Goal: Information Seeking & Learning: Learn about a topic

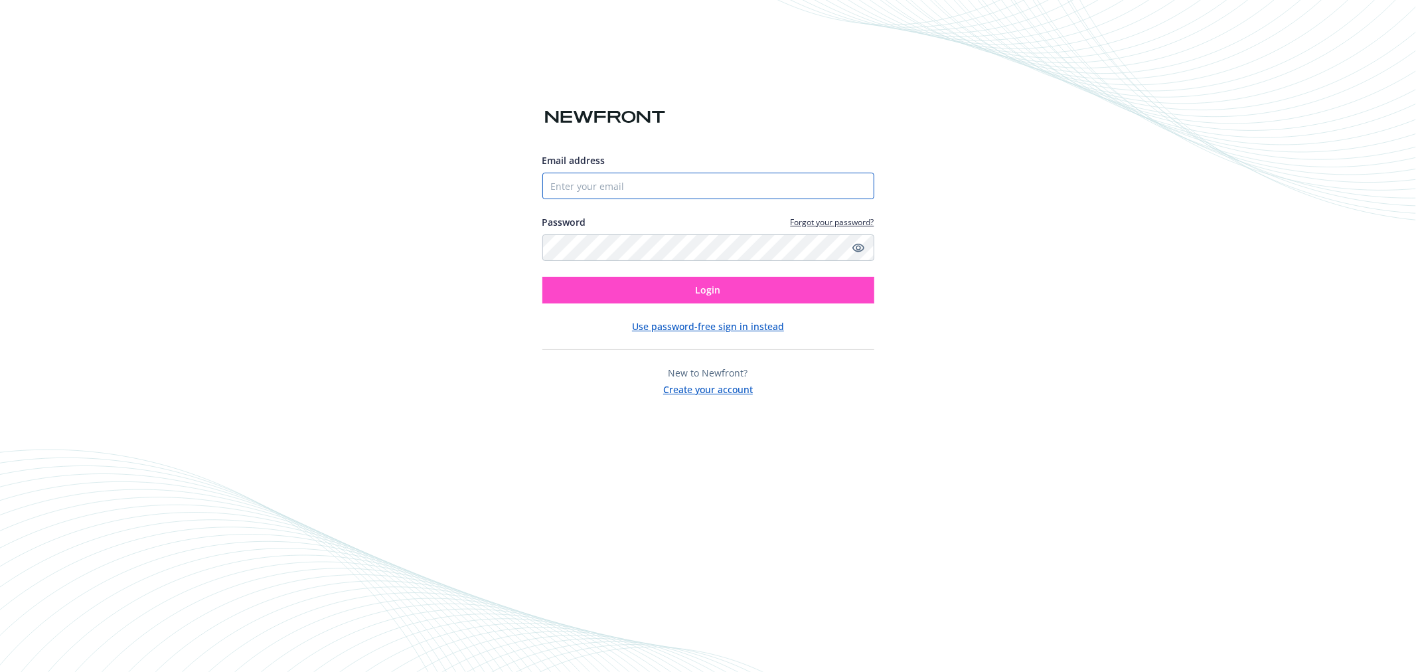
type input "[EMAIL_ADDRESS][DOMAIN_NAME]"
click at [768, 289] on button "Login" at bounding box center [709, 290] width 332 height 27
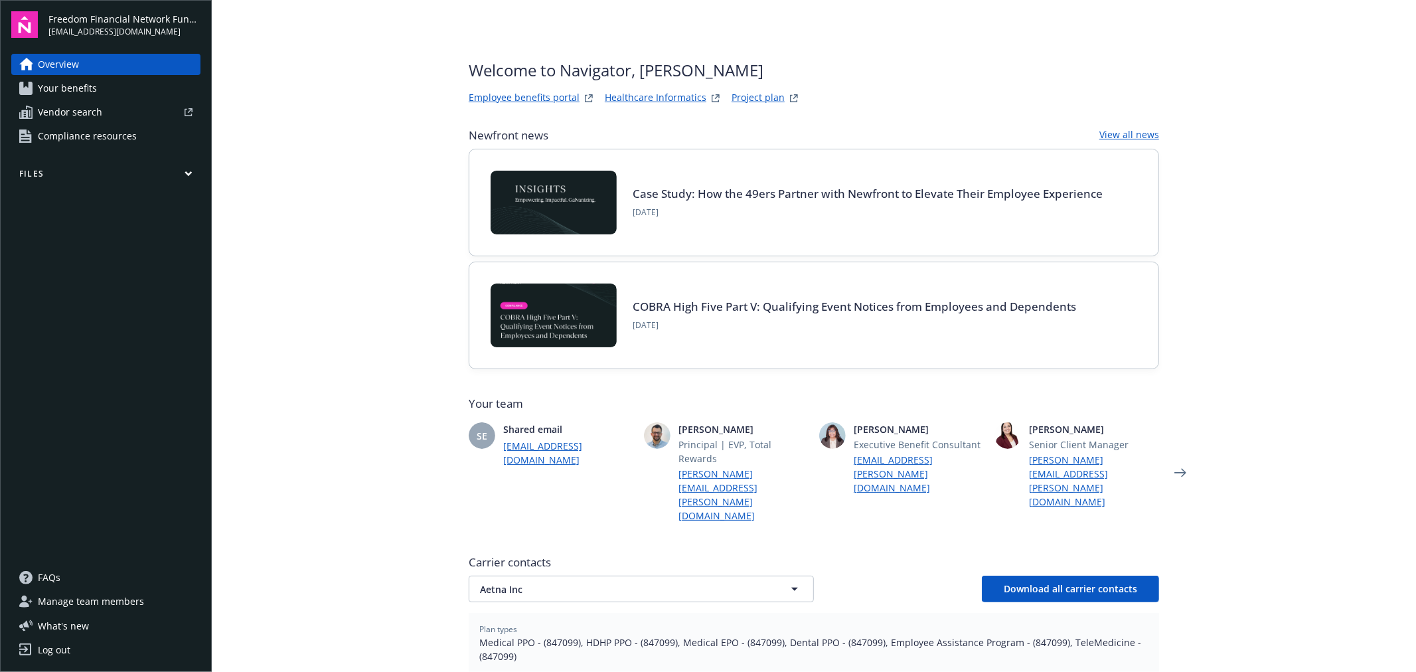
click at [516, 96] on link "Employee benefits portal" at bounding box center [524, 98] width 111 height 16
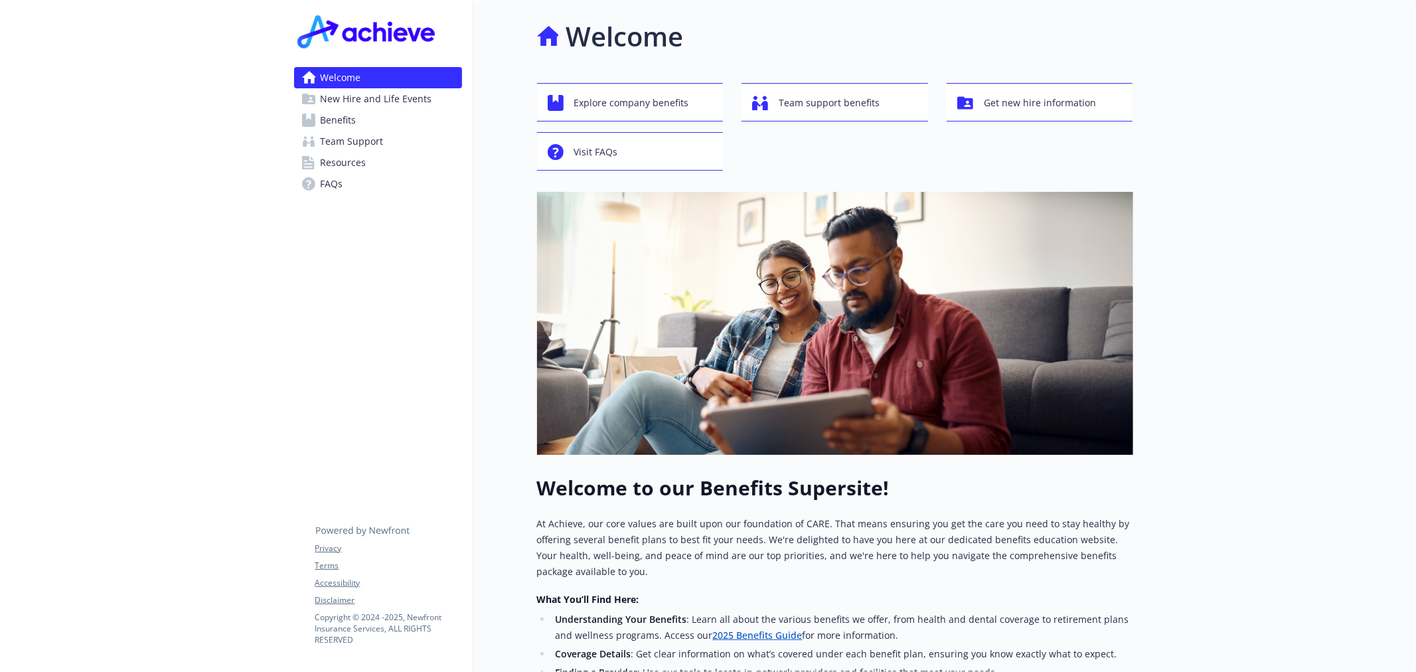
click at [369, 97] on span "New Hire and Life Events" at bounding box center [377, 98] width 112 height 21
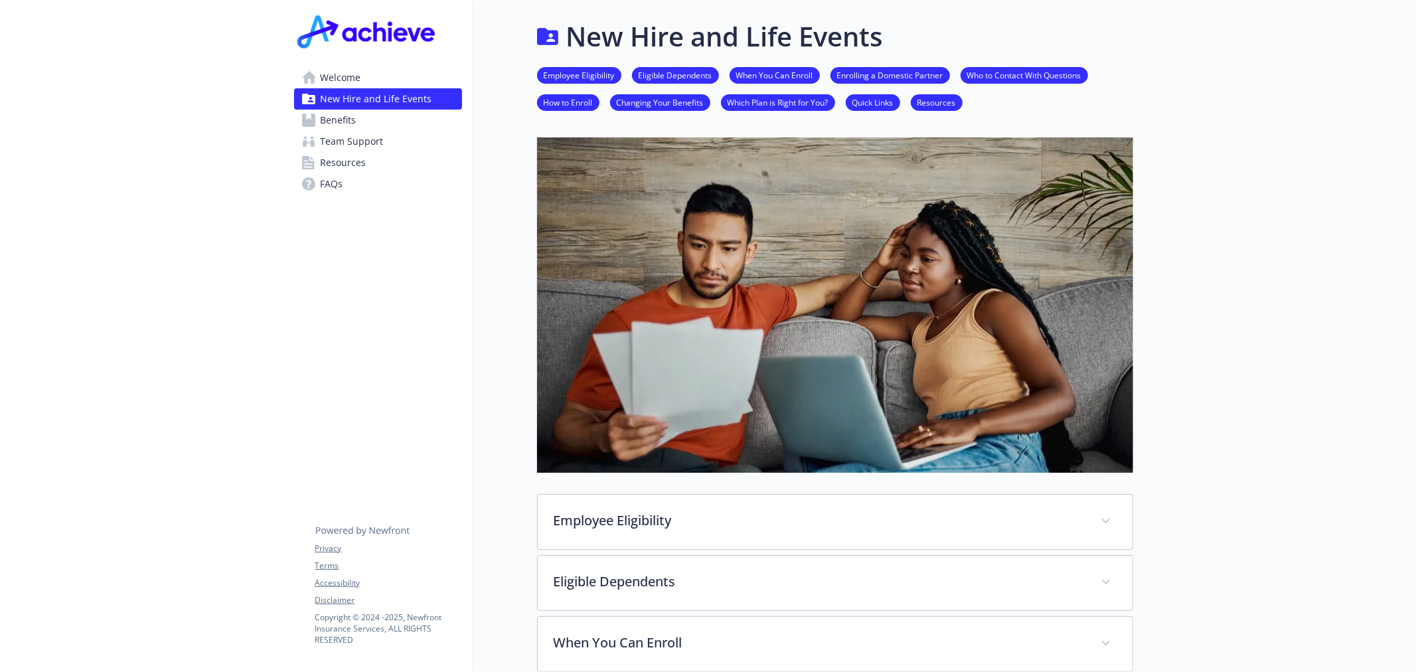
scroll to position [757, 0]
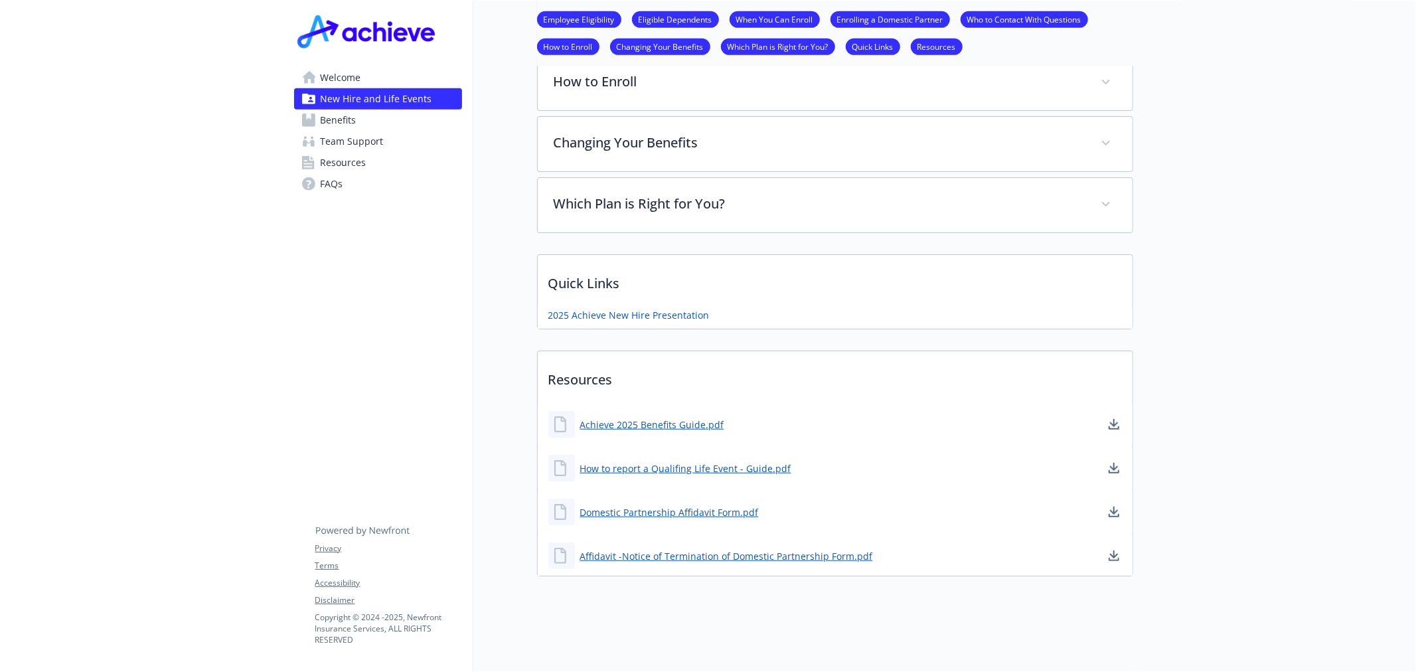
click at [347, 127] on span "Benefits" at bounding box center [339, 120] width 36 height 21
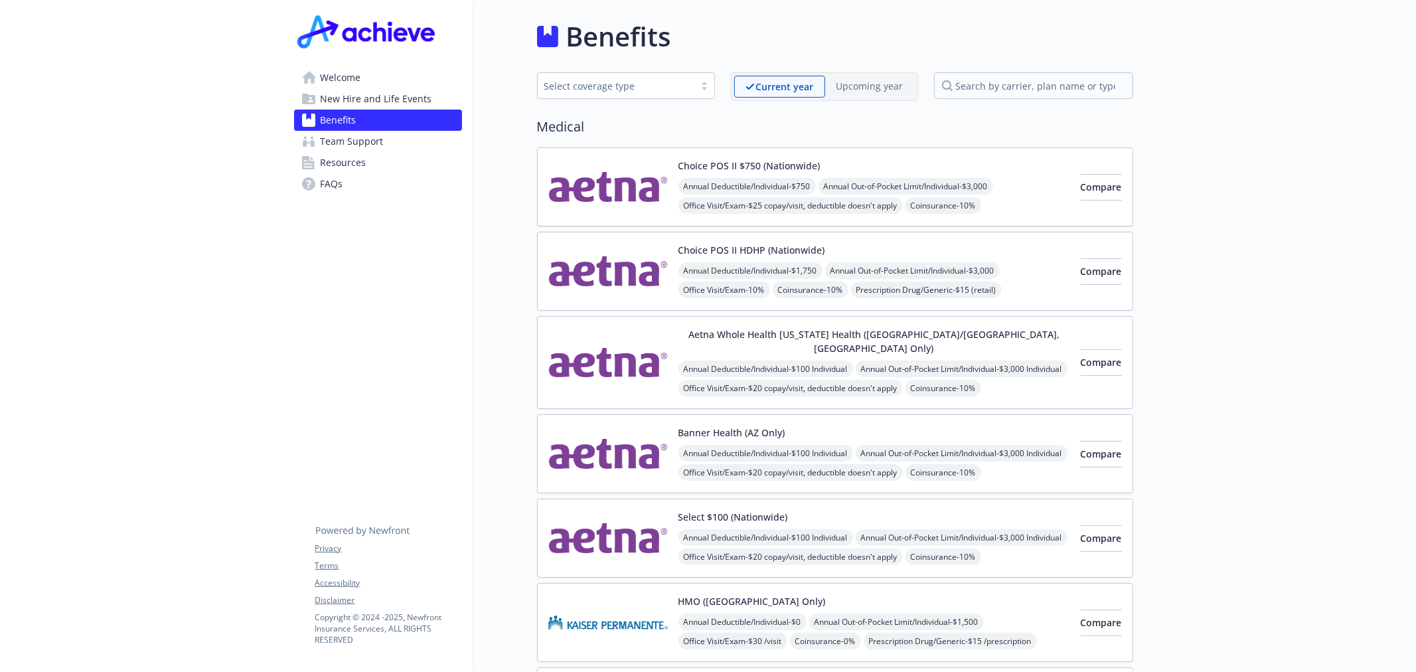
click at [345, 143] on span "Team Support" at bounding box center [352, 141] width 63 height 21
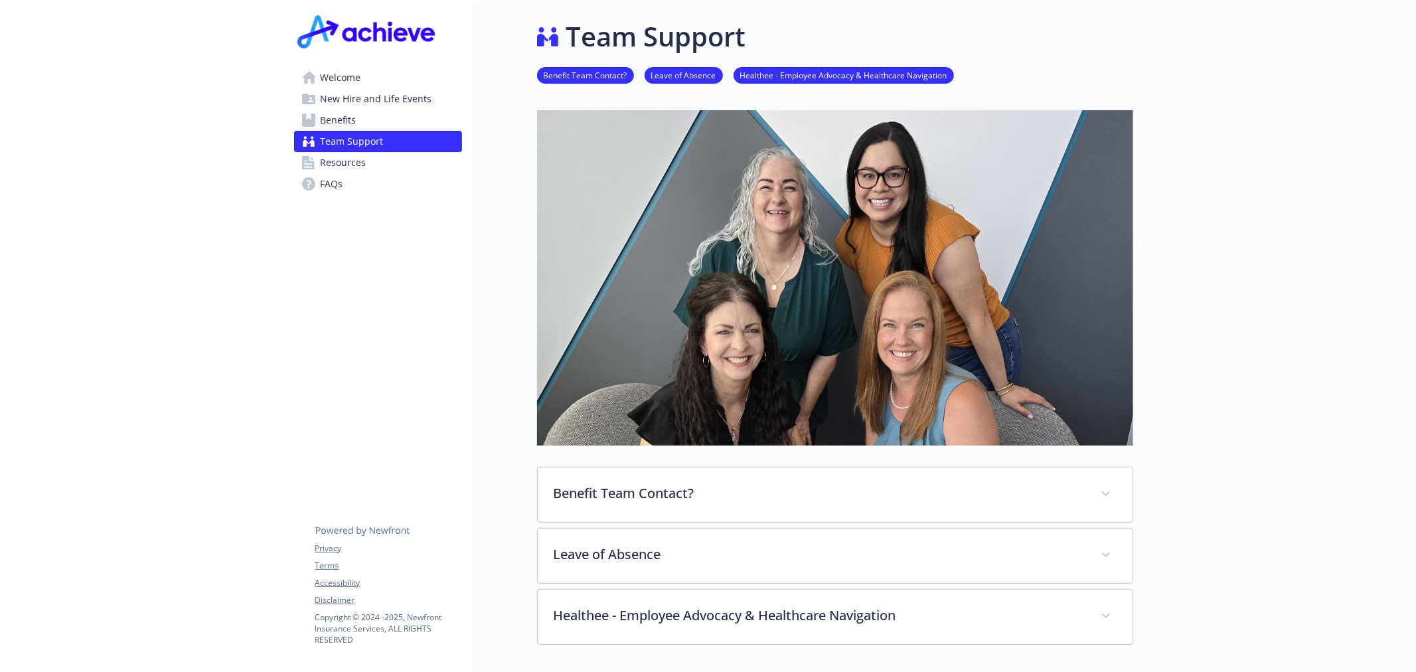
click at [359, 167] on span "Resources" at bounding box center [344, 162] width 46 height 21
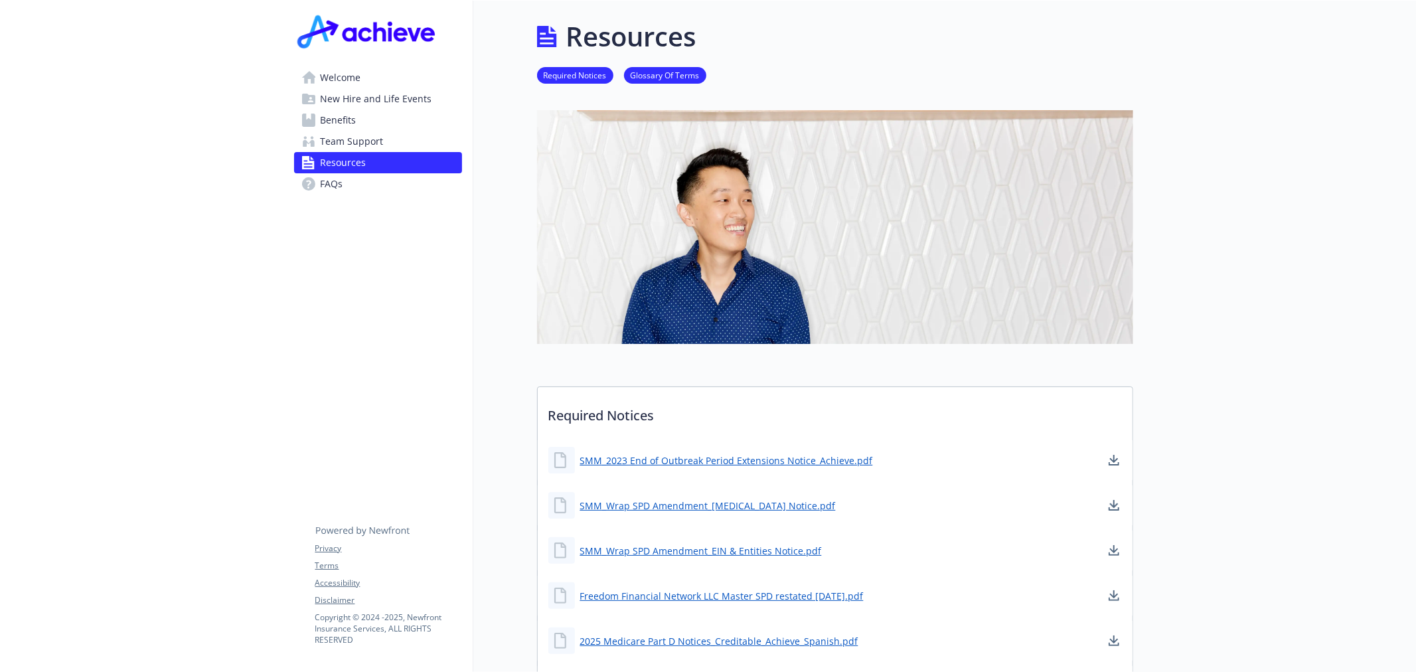
click at [357, 90] on span "New Hire and Life Events" at bounding box center [377, 98] width 112 height 21
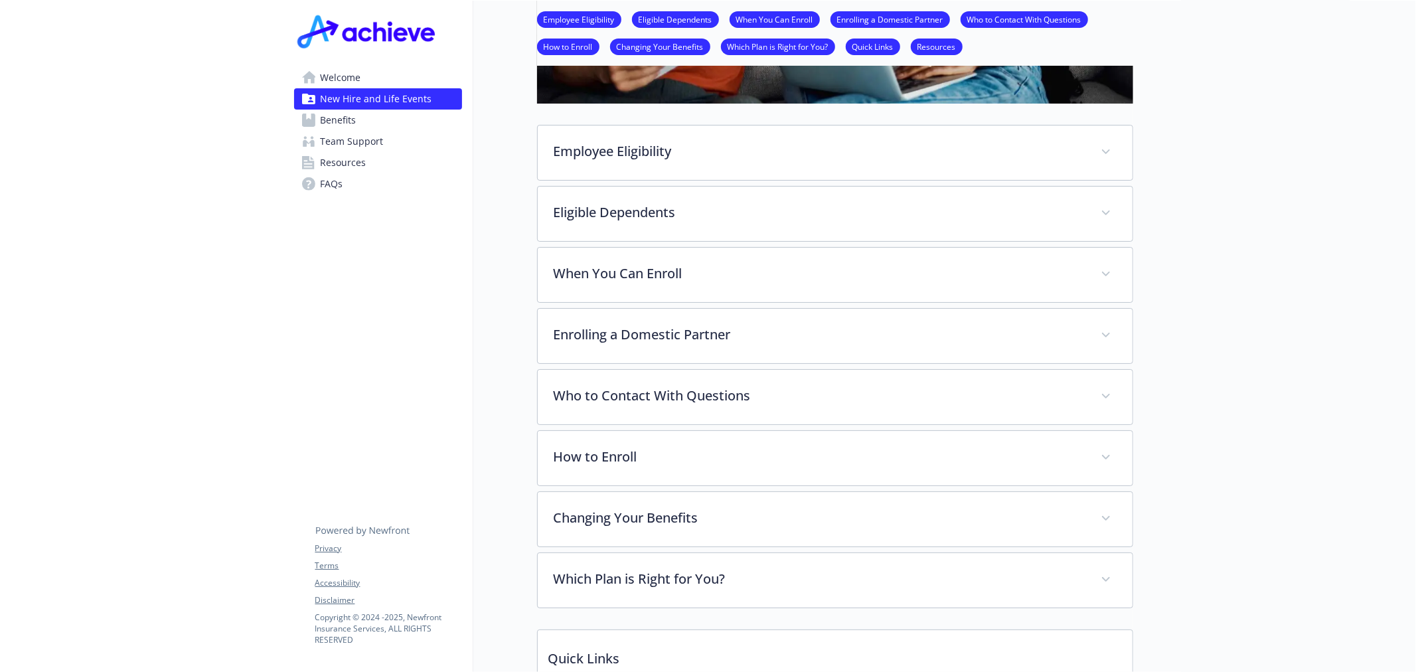
scroll to position [344, 0]
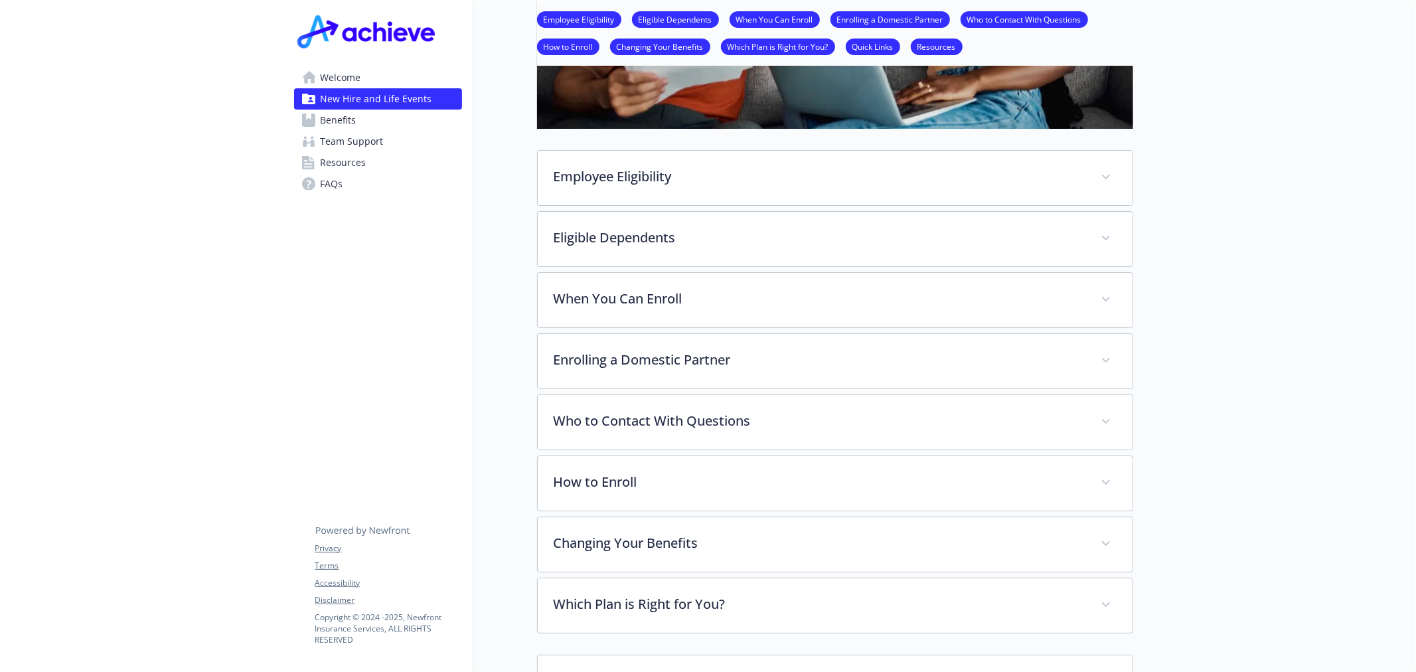
click at [339, 135] on span "Team Support" at bounding box center [352, 141] width 63 height 21
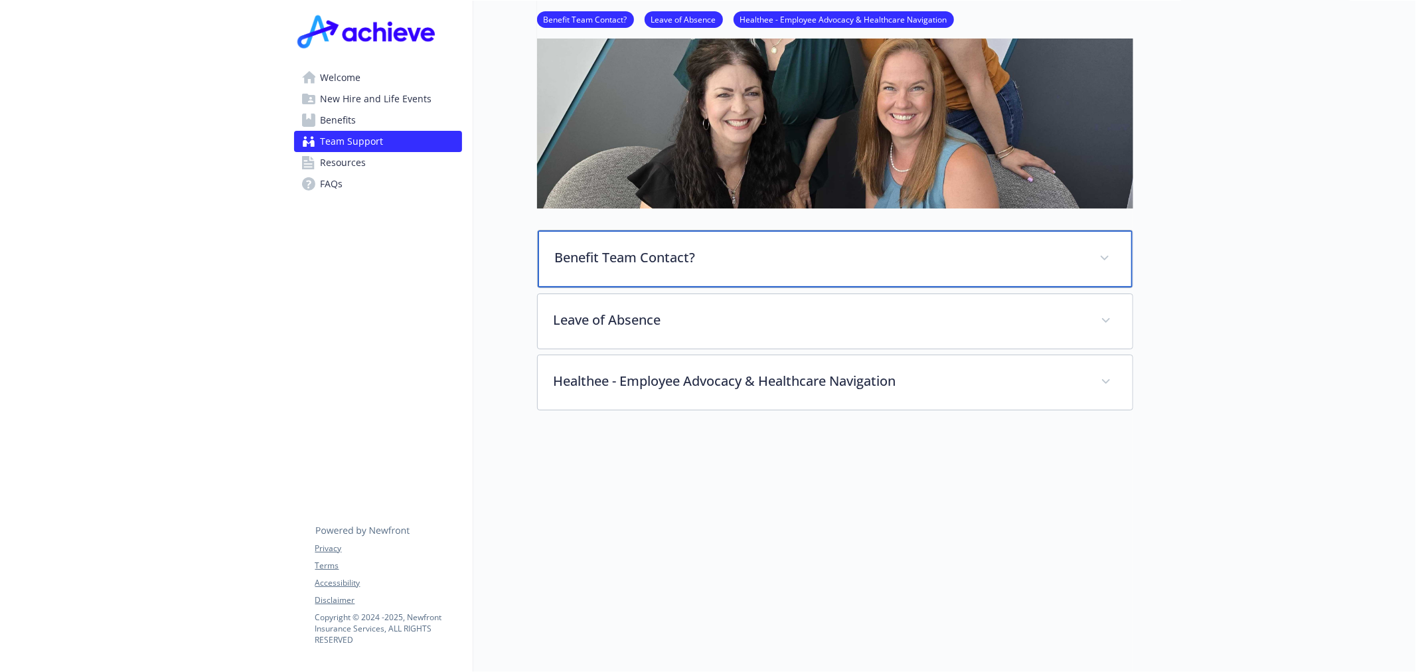
scroll to position [247, 0]
click at [972, 260] on div "Benefit Team Contact?" at bounding box center [835, 258] width 595 height 57
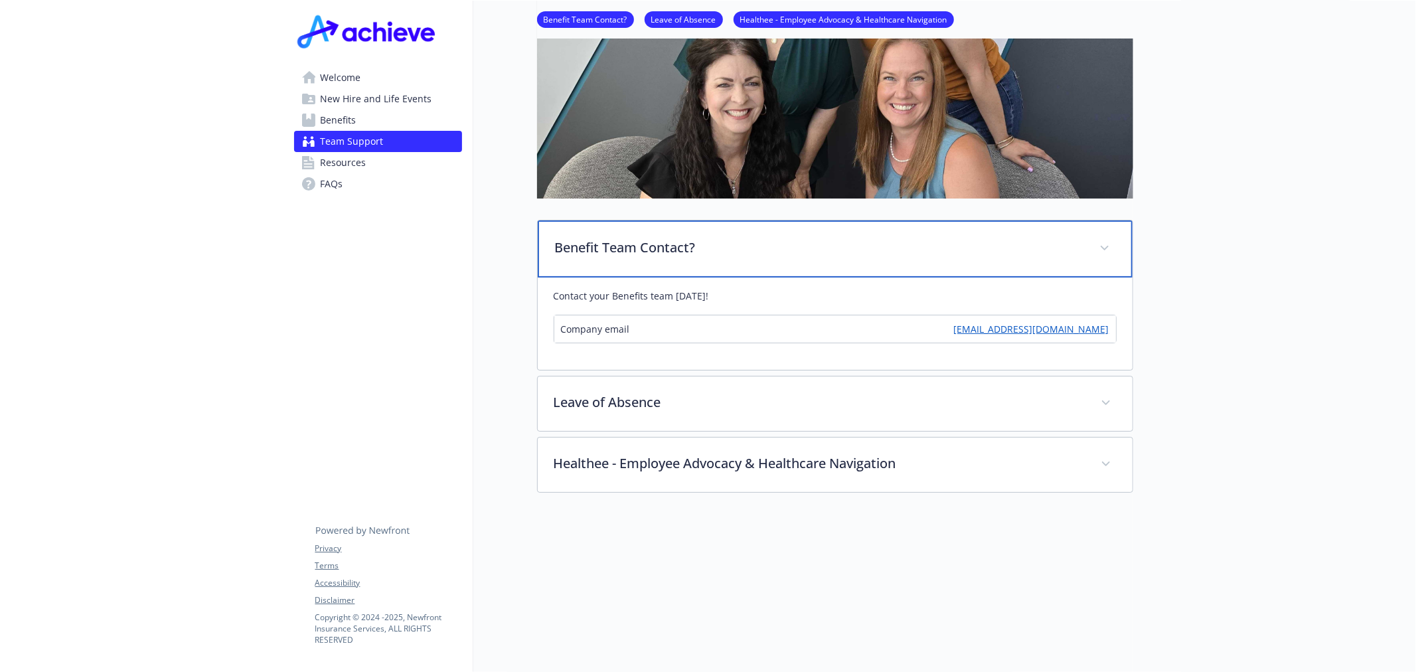
click at [972, 260] on div "Benefit Team Contact?" at bounding box center [835, 248] width 595 height 57
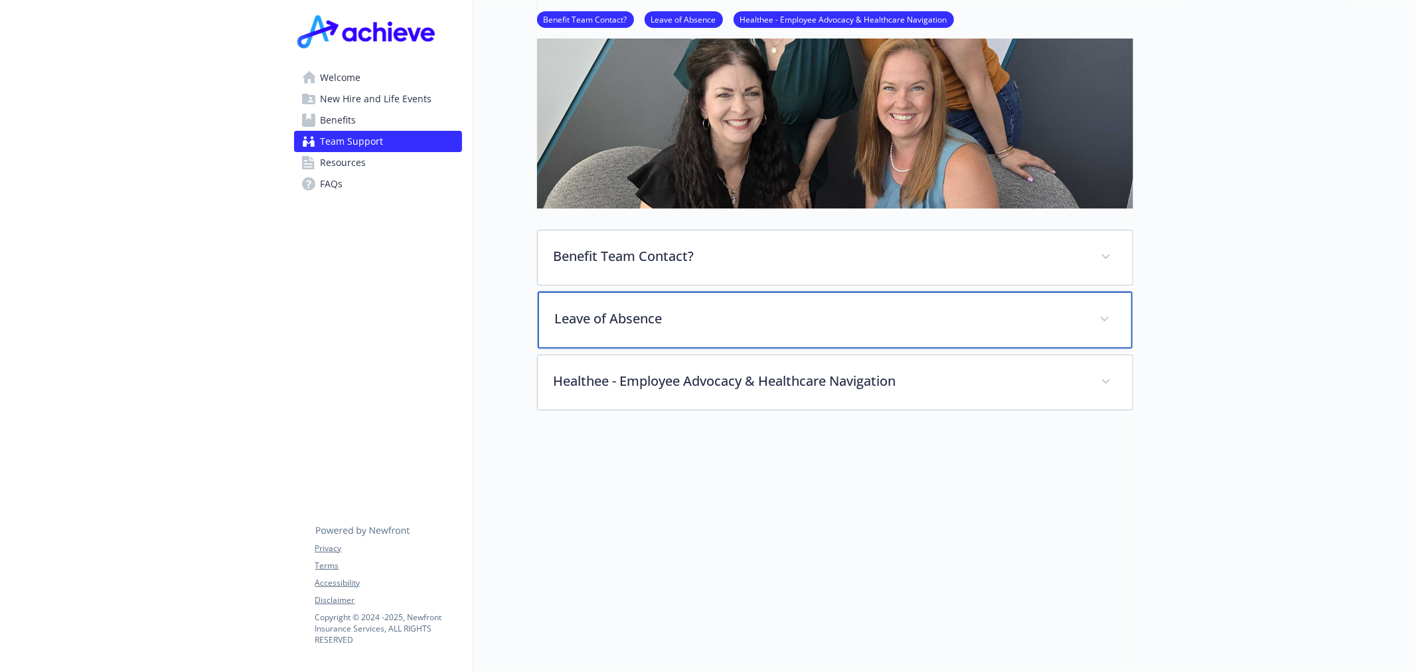
click at [951, 317] on div "Leave of Absence" at bounding box center [835, 320] width 595 height 57
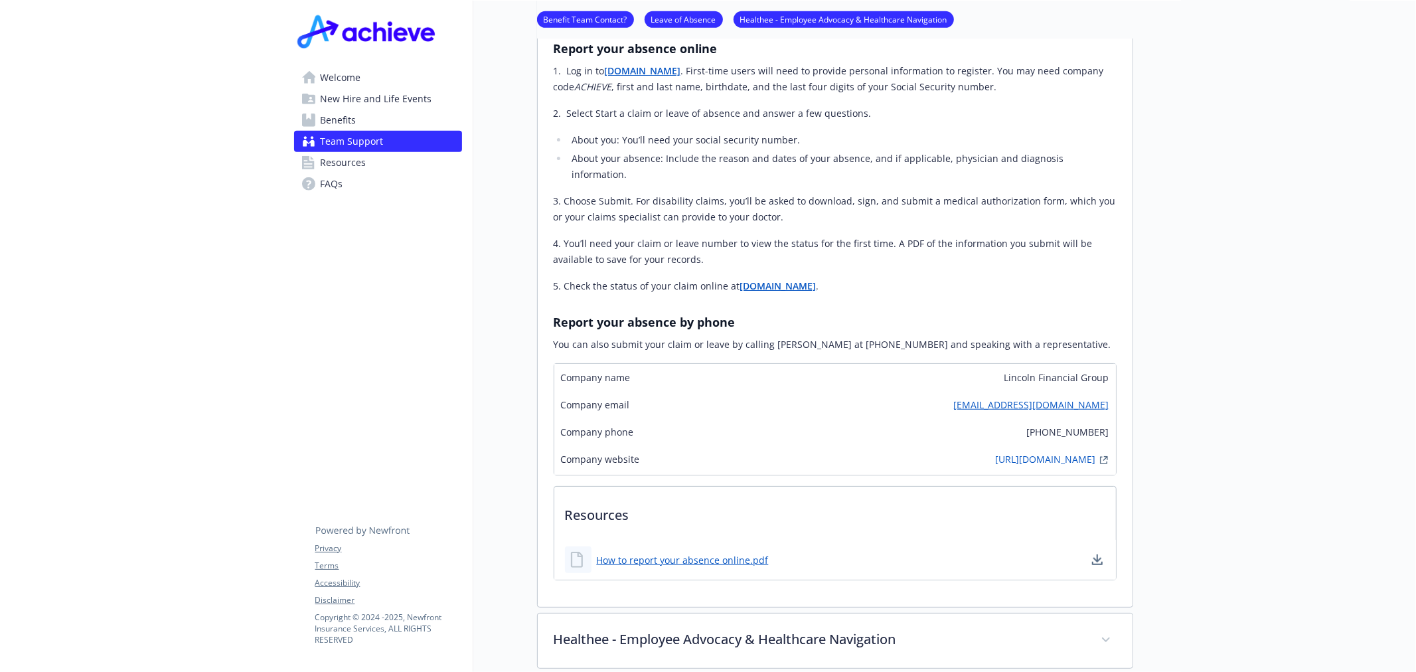
scroll to position [773, 0]
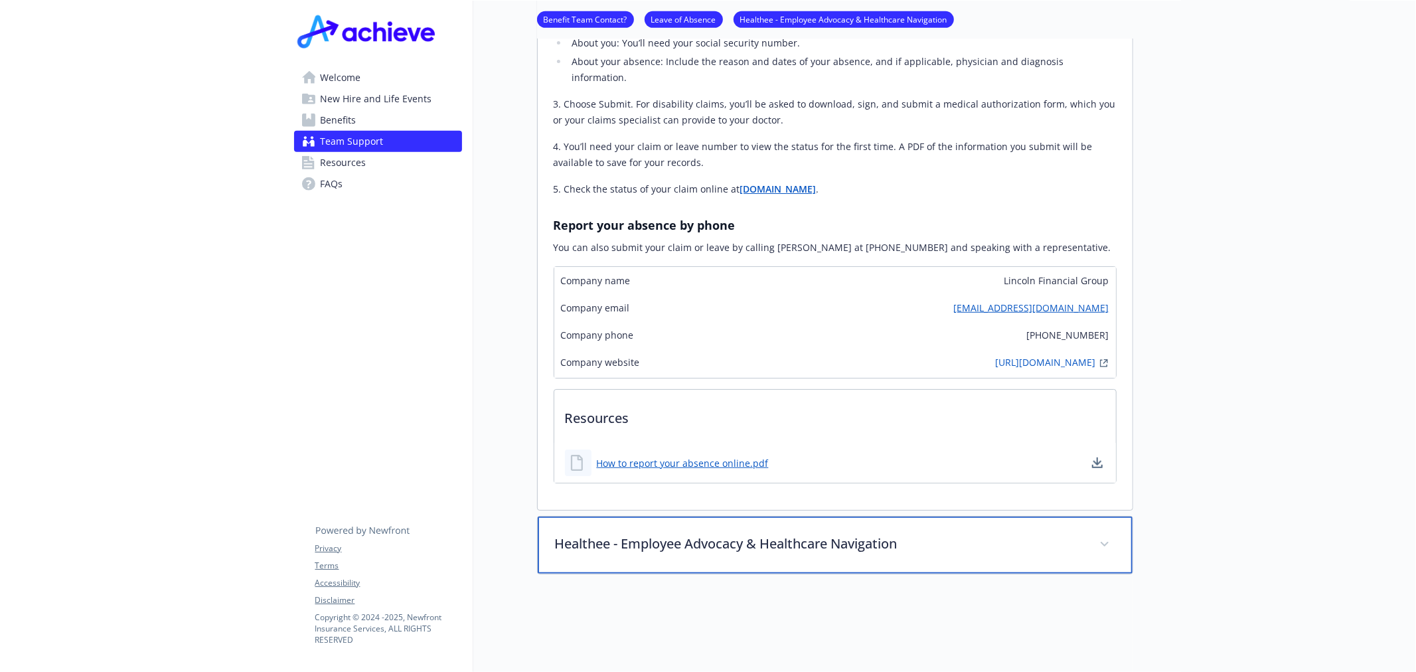
click at [944, 549] on div "Healthee - Employee Advocacy & Healthcare Navigation" at bounding box center [835, 545] width 595 height 57
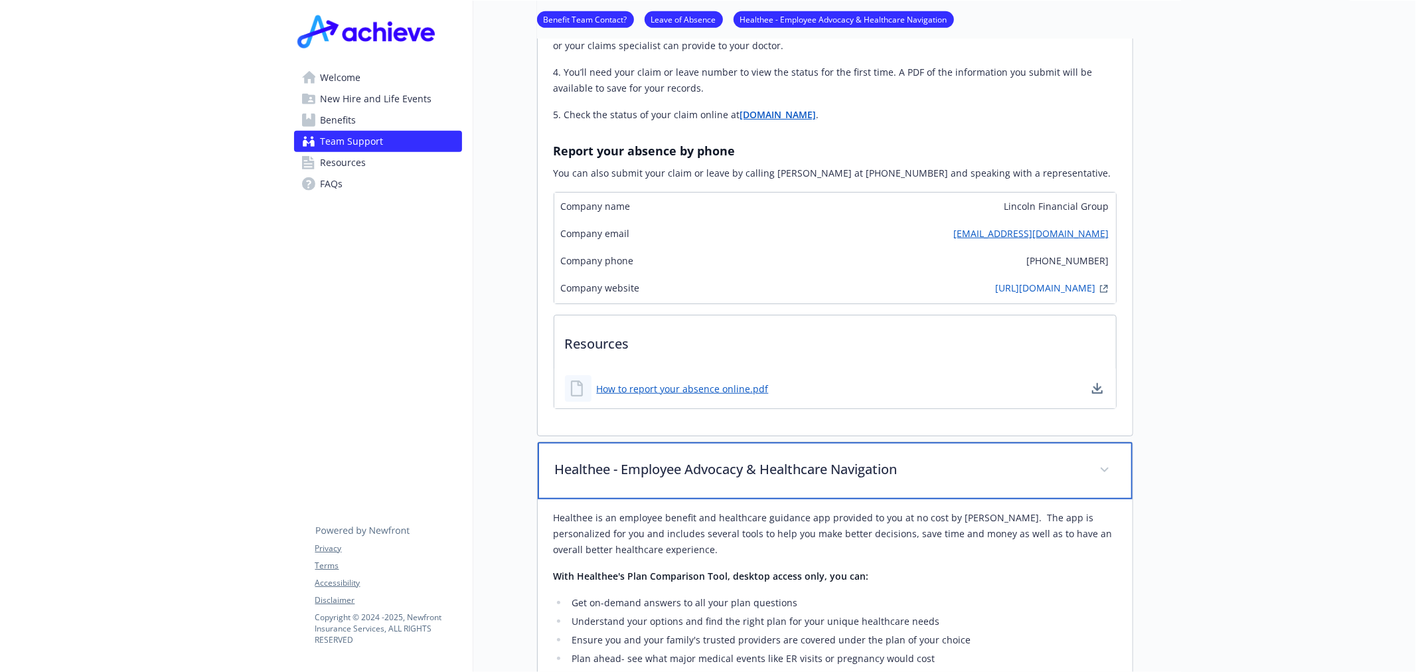
scroll to position [845, 0]
click at [1027, 462] on p "Healthee - Employee Advocacy & Healthcare Navigation" at bounding box center [819, 472] width 529 height 20
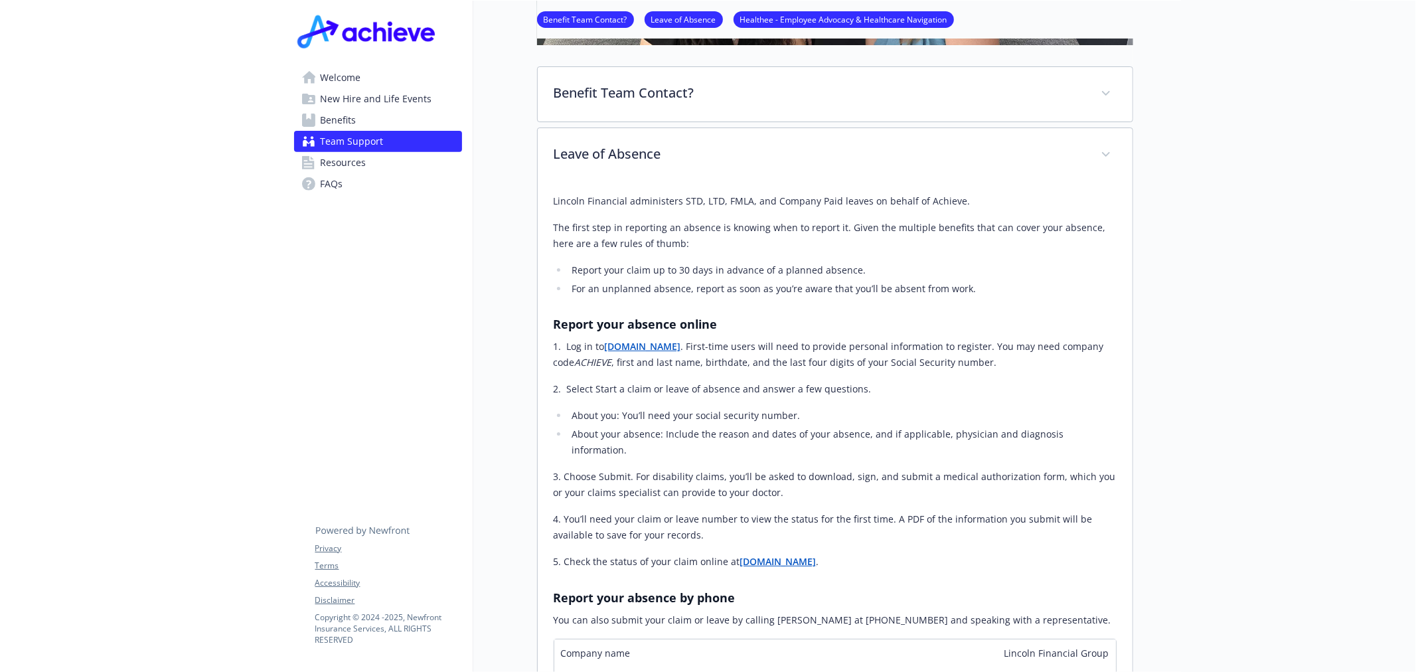
scroll to position [353, 0]
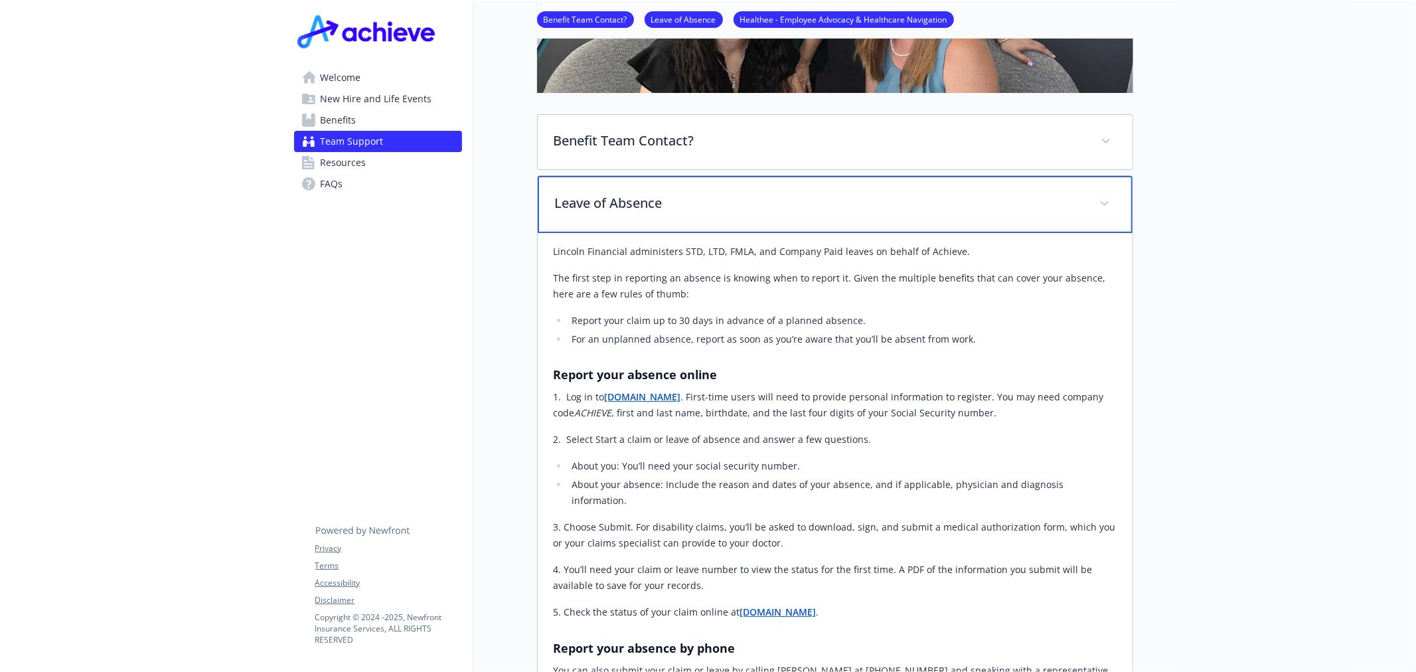
click at [718, 191] on div "Leave of Absence" at bounding box center [835, 204] width 595 height 57
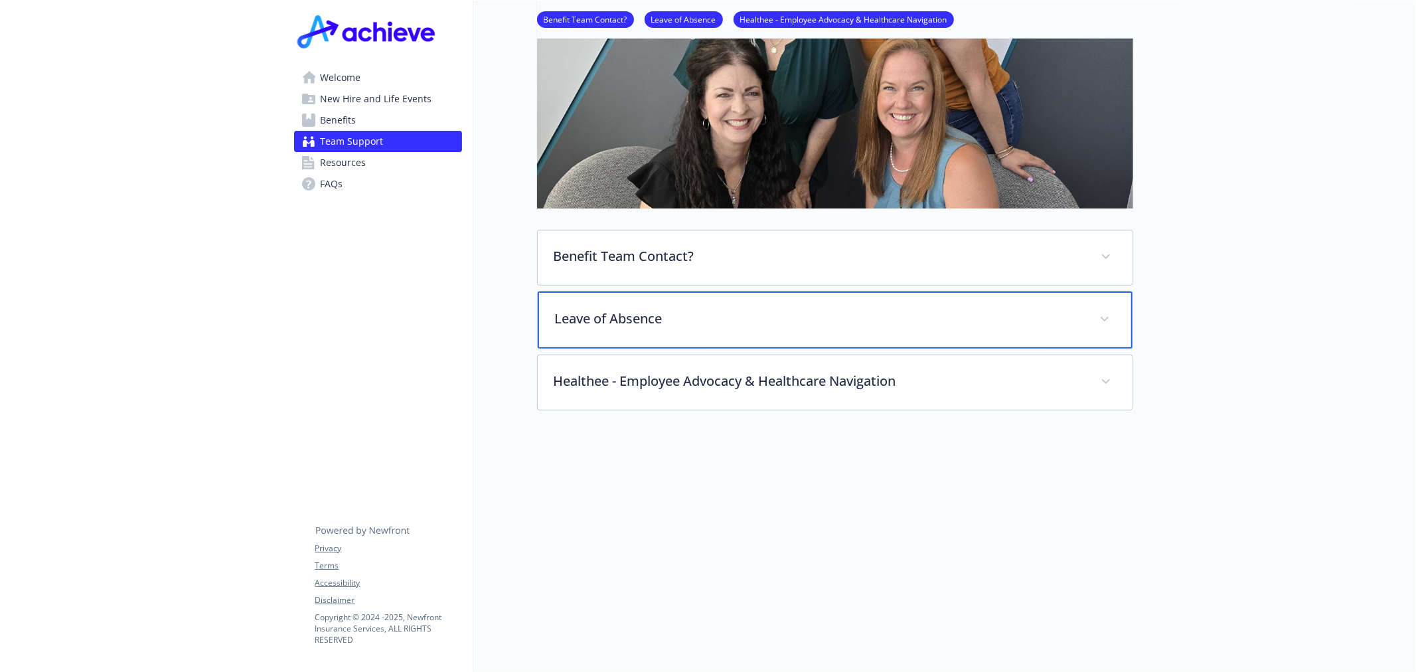
scroll to position [247, 0]
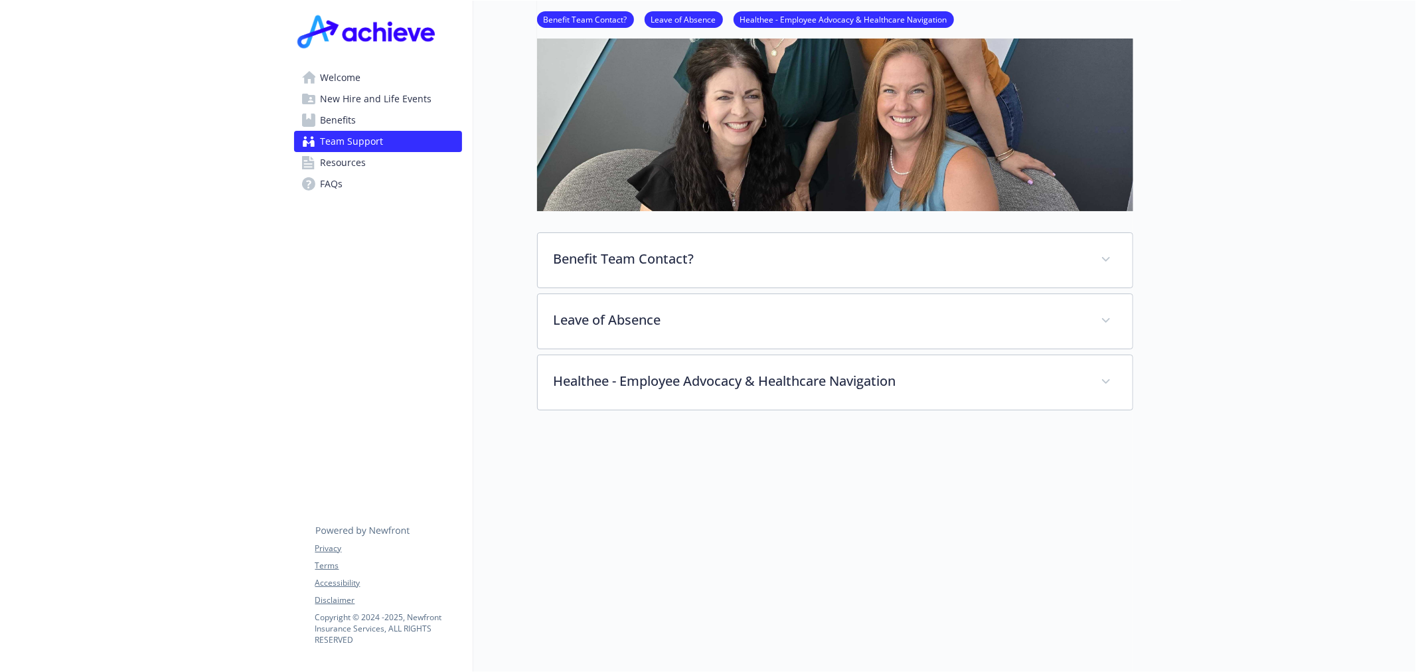
click at [362, 159] on span "Resources" at bounding box center [344, 162] width 46 height 21
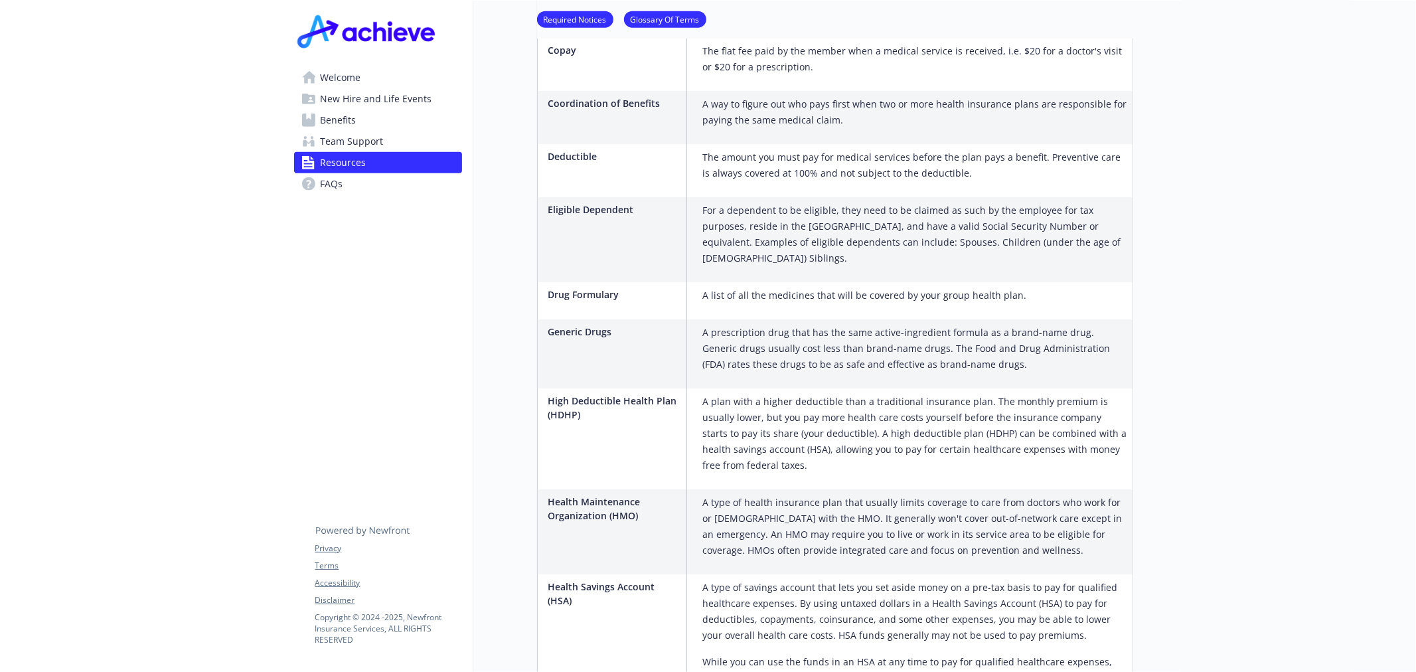
scroll to position [246, 0]
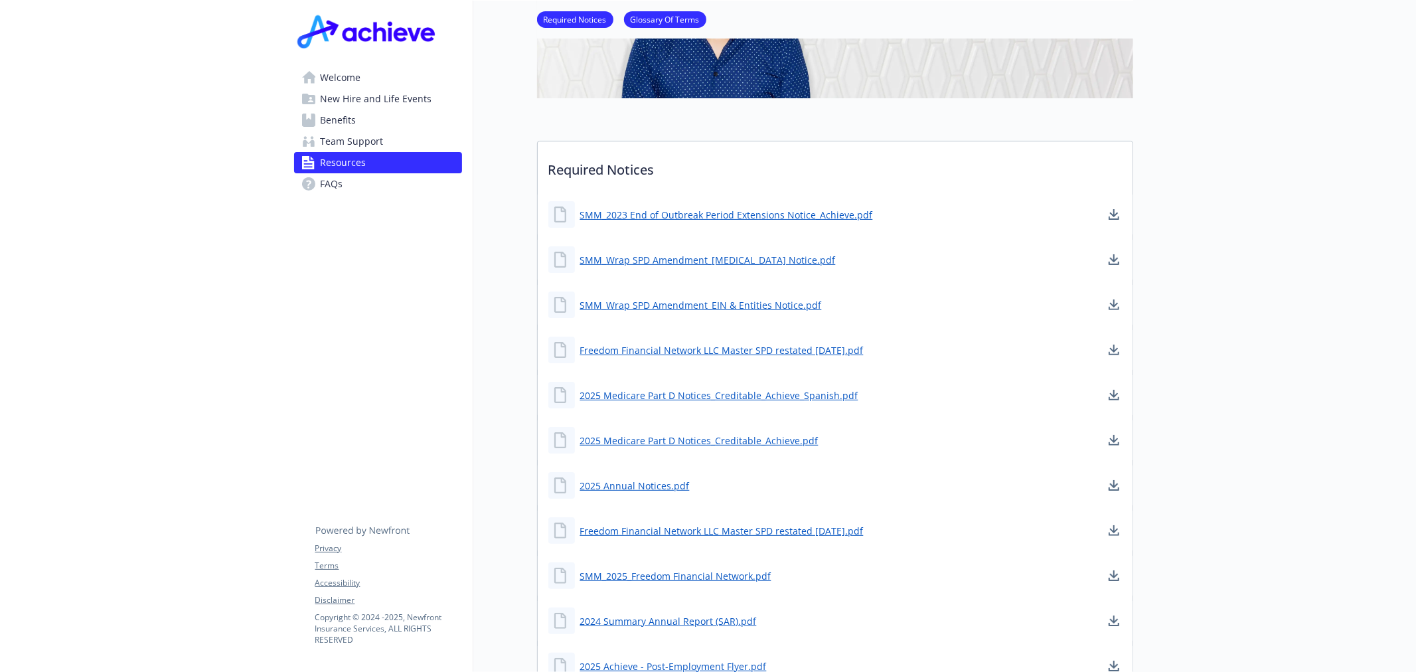
click at [334, 80] on span "Welcome" at bounding box center [341, 77] width 41 height 21
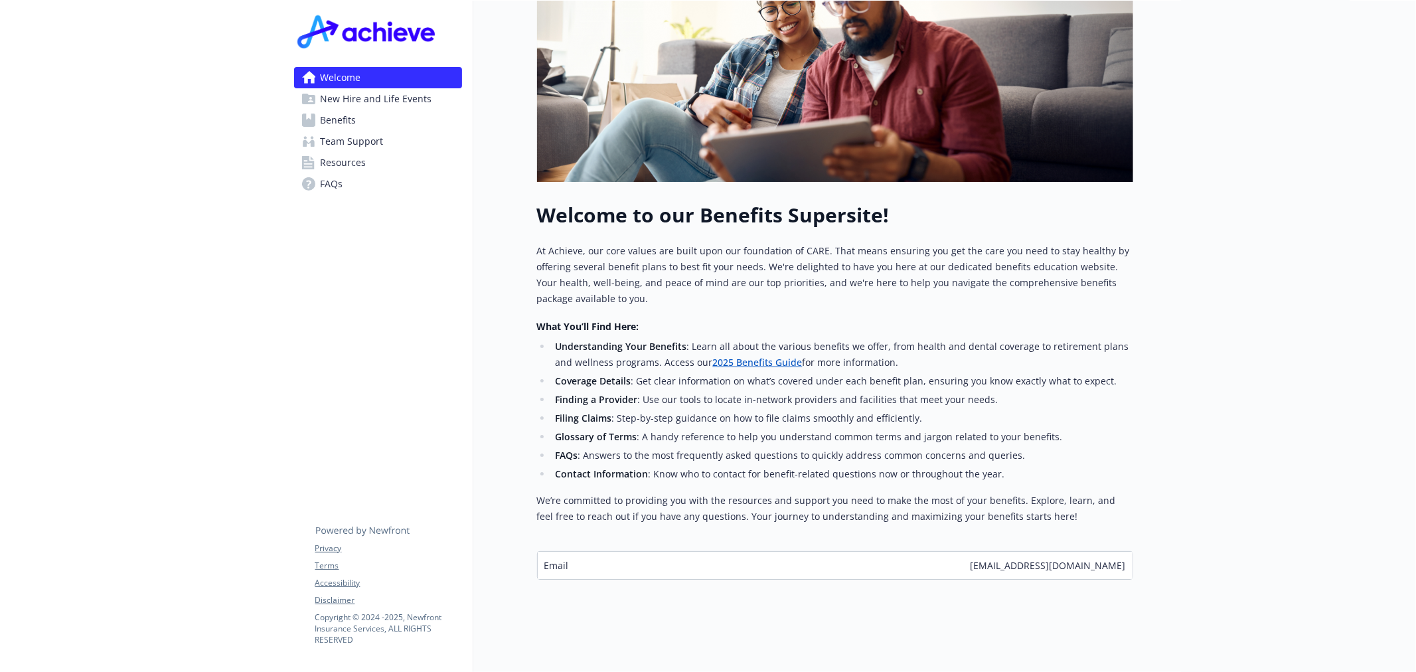
scroll to position [287, 0]
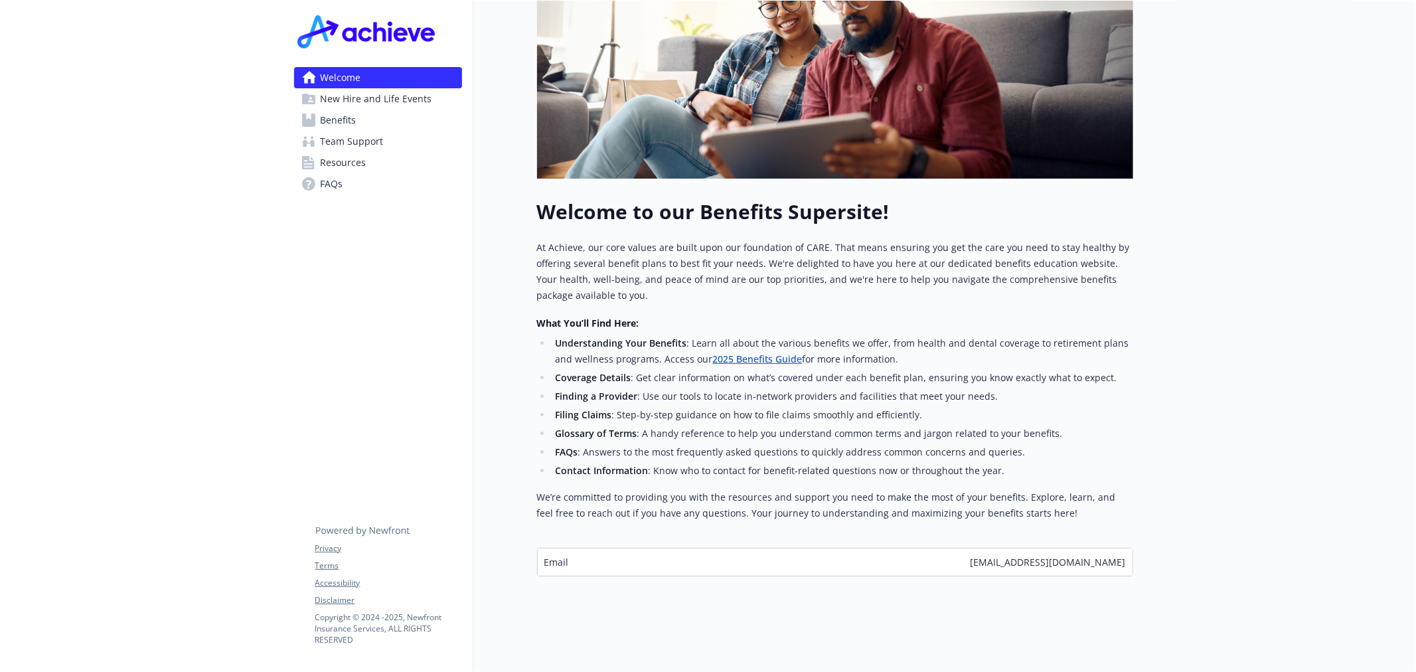
click at [355, 96] on span "New Hire and Life Events" at bounding box center [377, 98] width 112 height 21
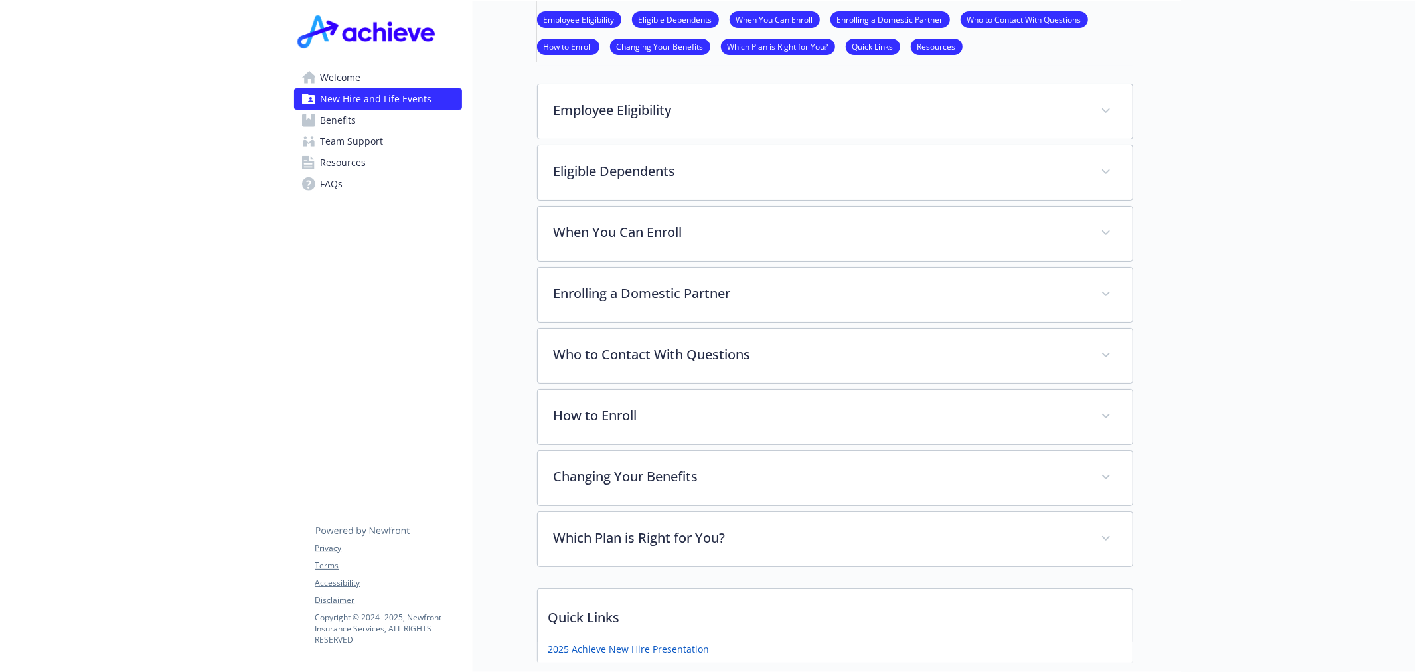
scroll to position [351, 0]
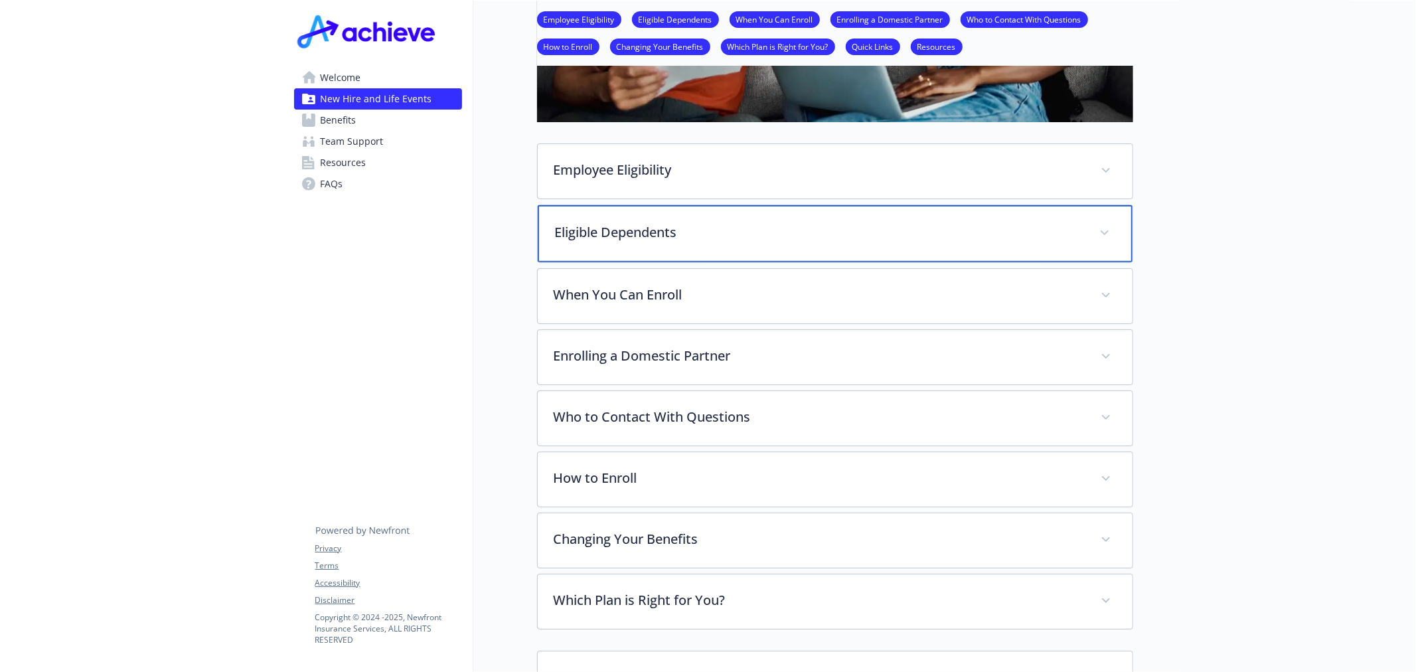
click at [625, 222] on p "Eligible Dependents" at bounding box center [819, 232] width 529 height 20
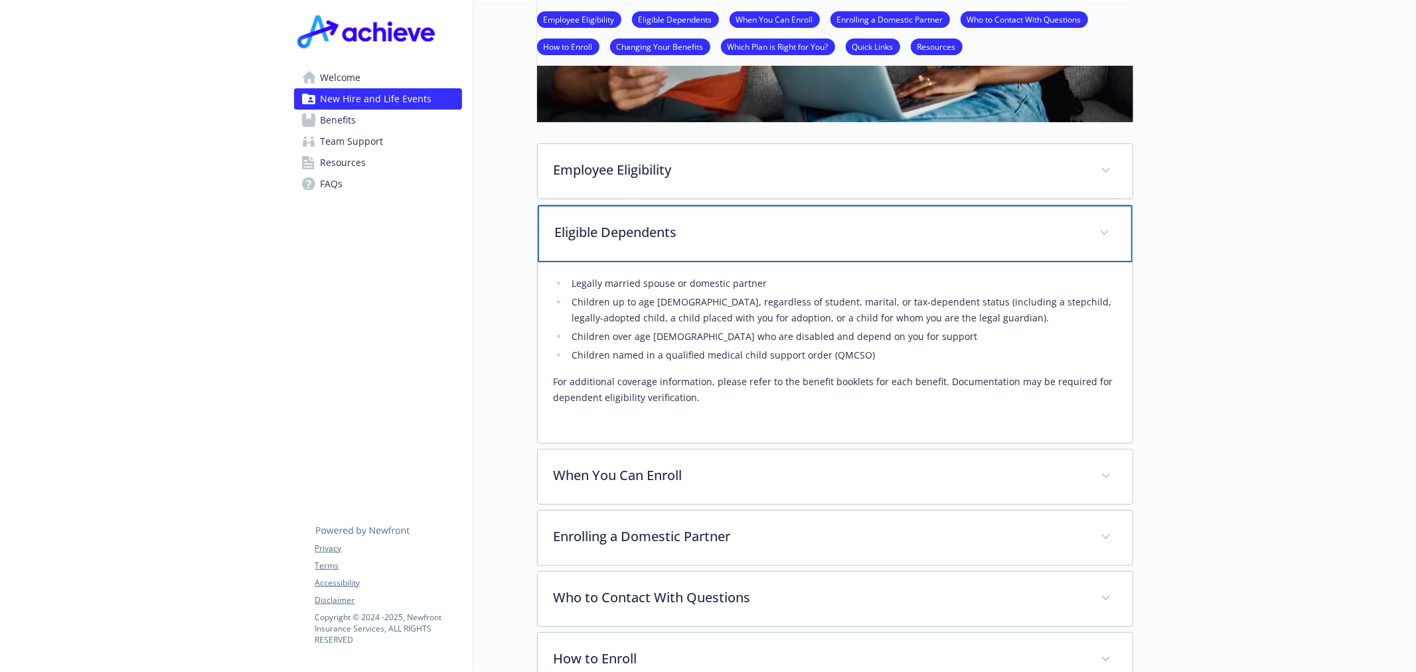
click at [625, 222] on p "Eligible Dependents" at bounding box center [819, 232] width 529 height 20
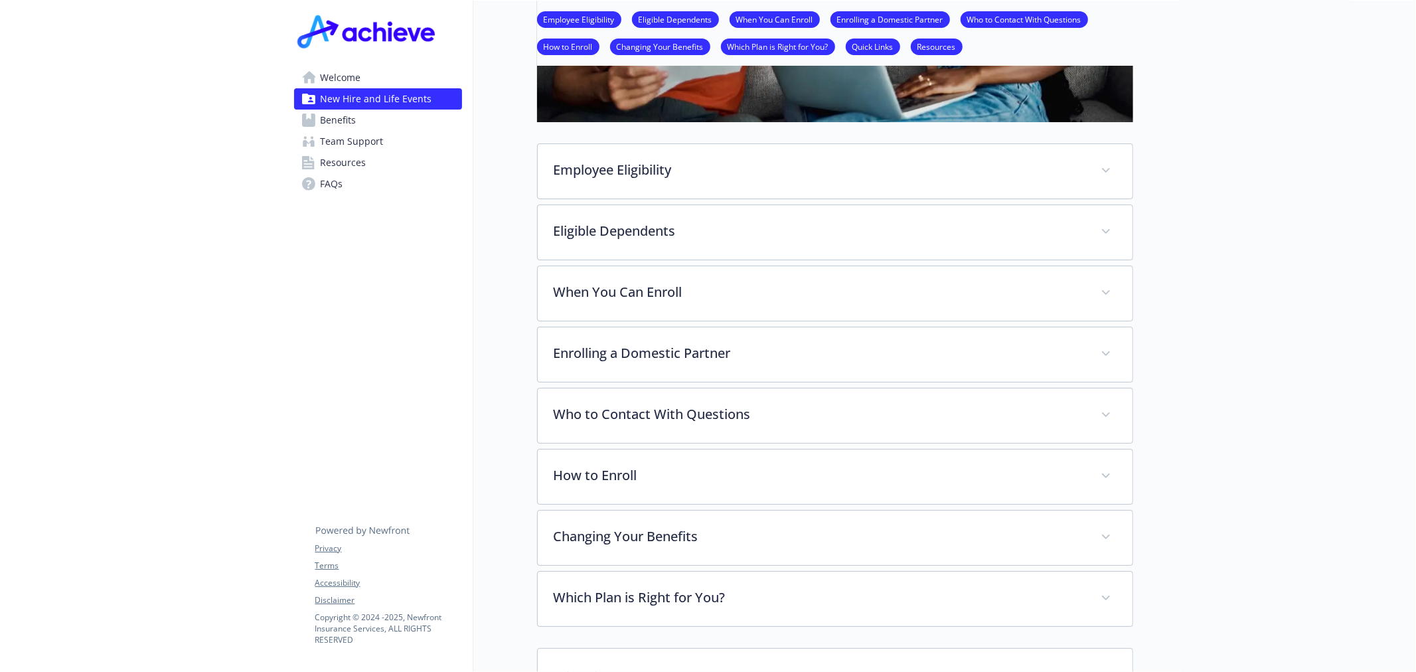
click at [354, 72] on span "Welcome" at bounding box center [341, 77] width 41 height 21
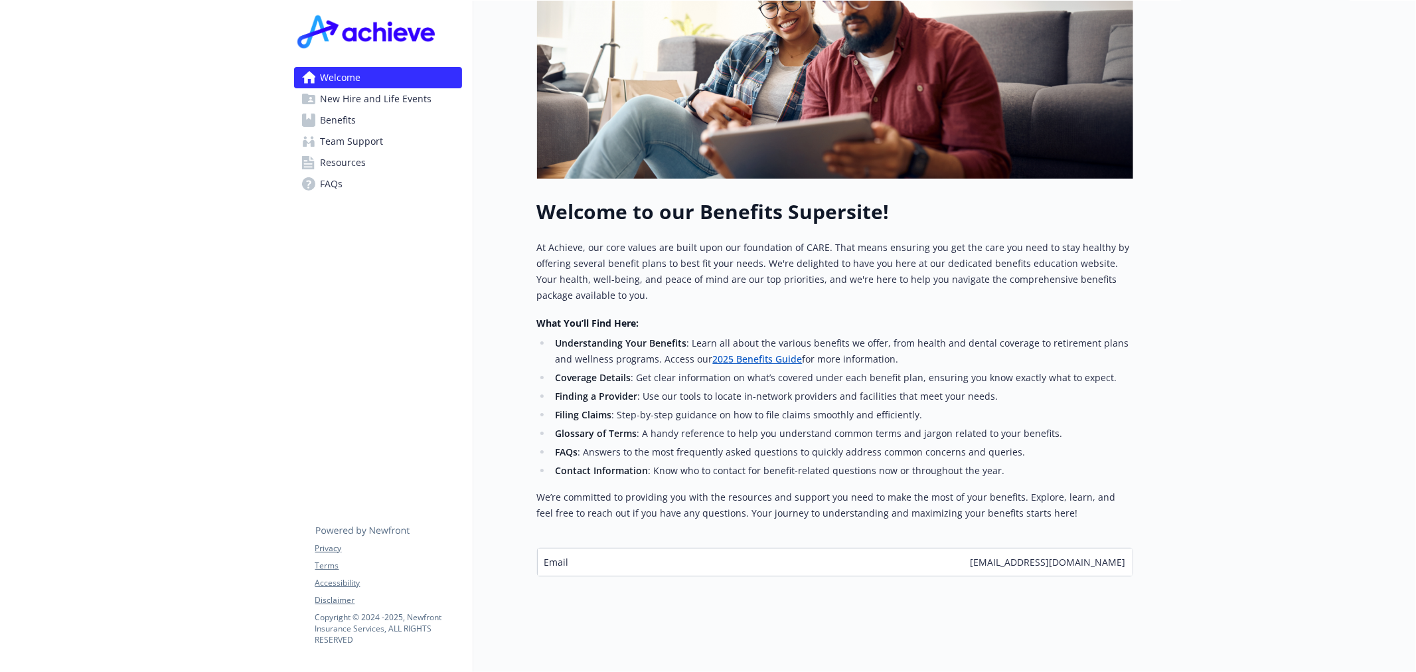
click at [335, 161] on span "Resources" at bounding box center [344, 162] width 46 height 21
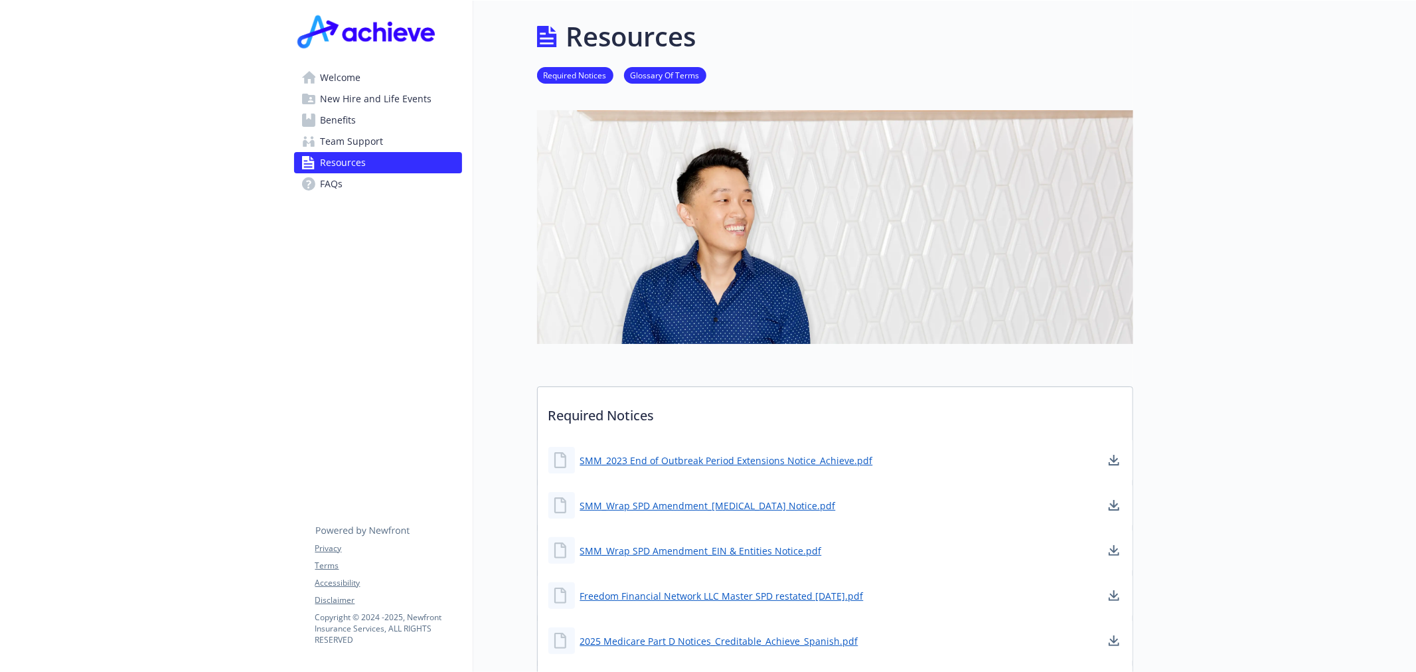
click at [356, 75] on span "Welcome" at bounding box center [341, 77] width 41 height 21
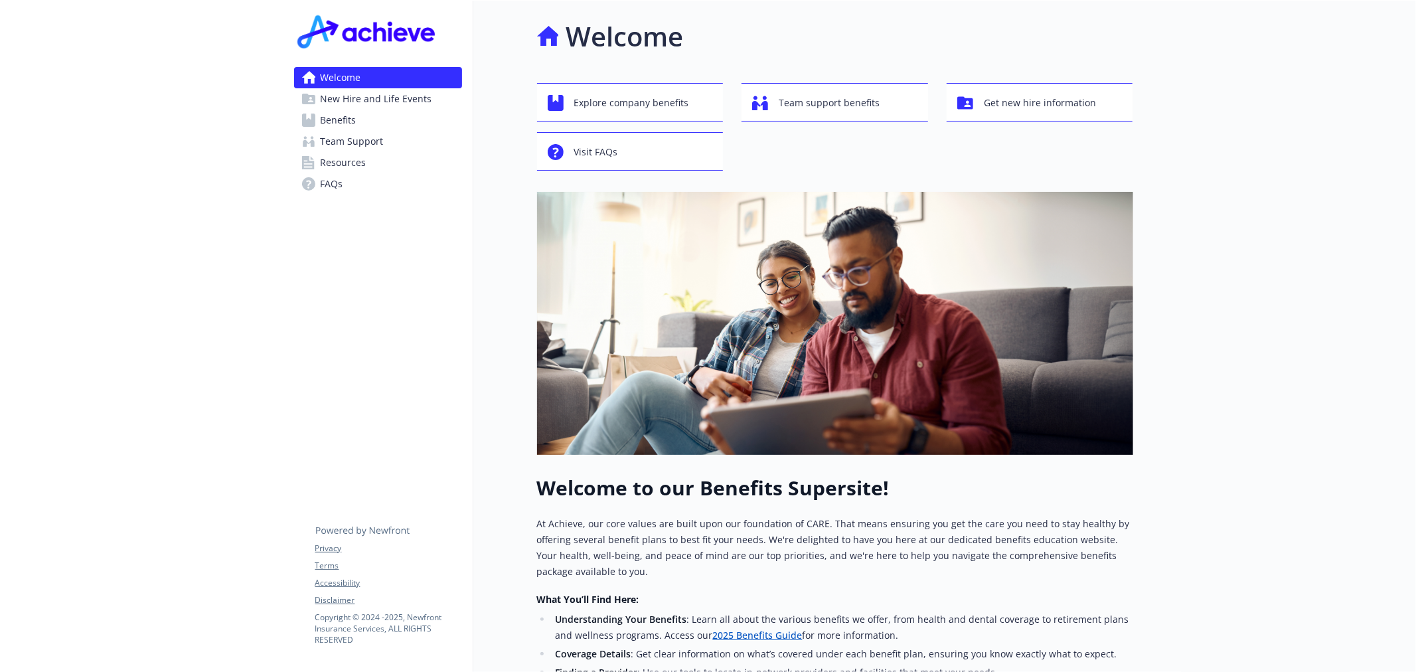
click at [402, 107] on span "New Hire and Life Events" at bounding box center [377, 98] width 112 height 21
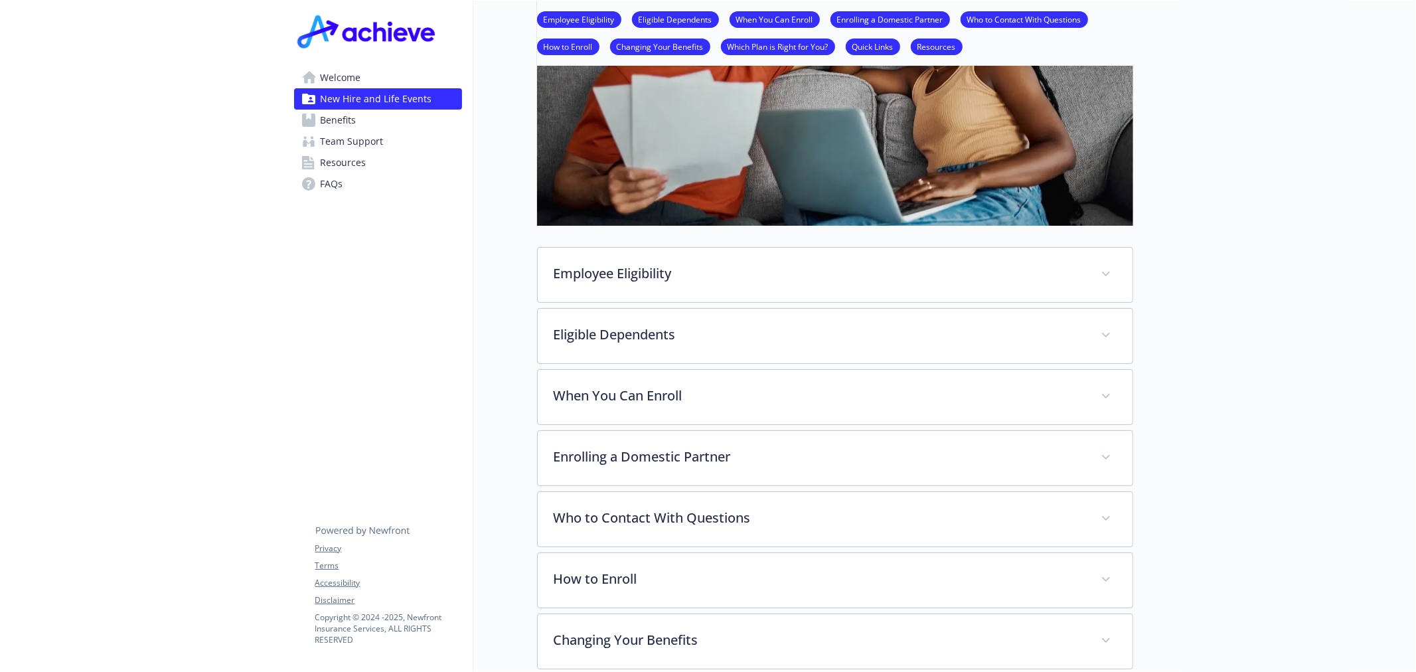
scroll to position [250, 0]
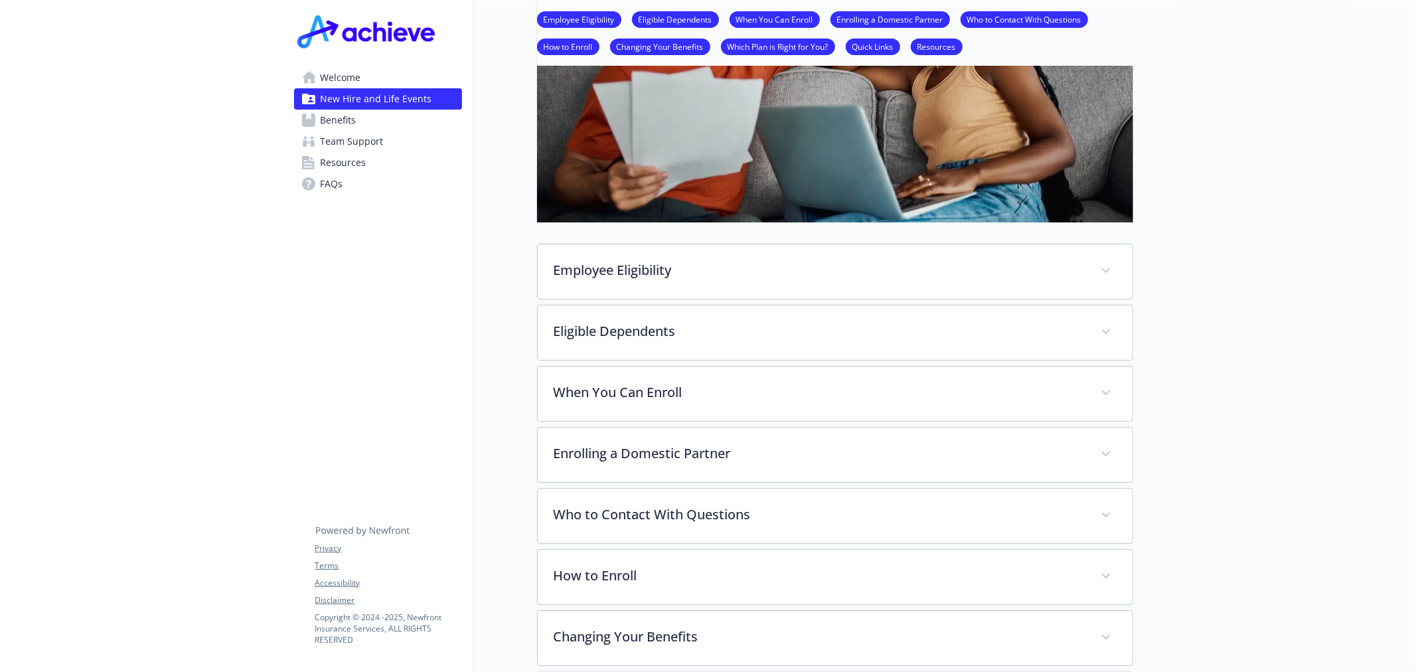
click at [334, 117] on span "Benefits" at bounding box center [339, 120] width 36 height 21
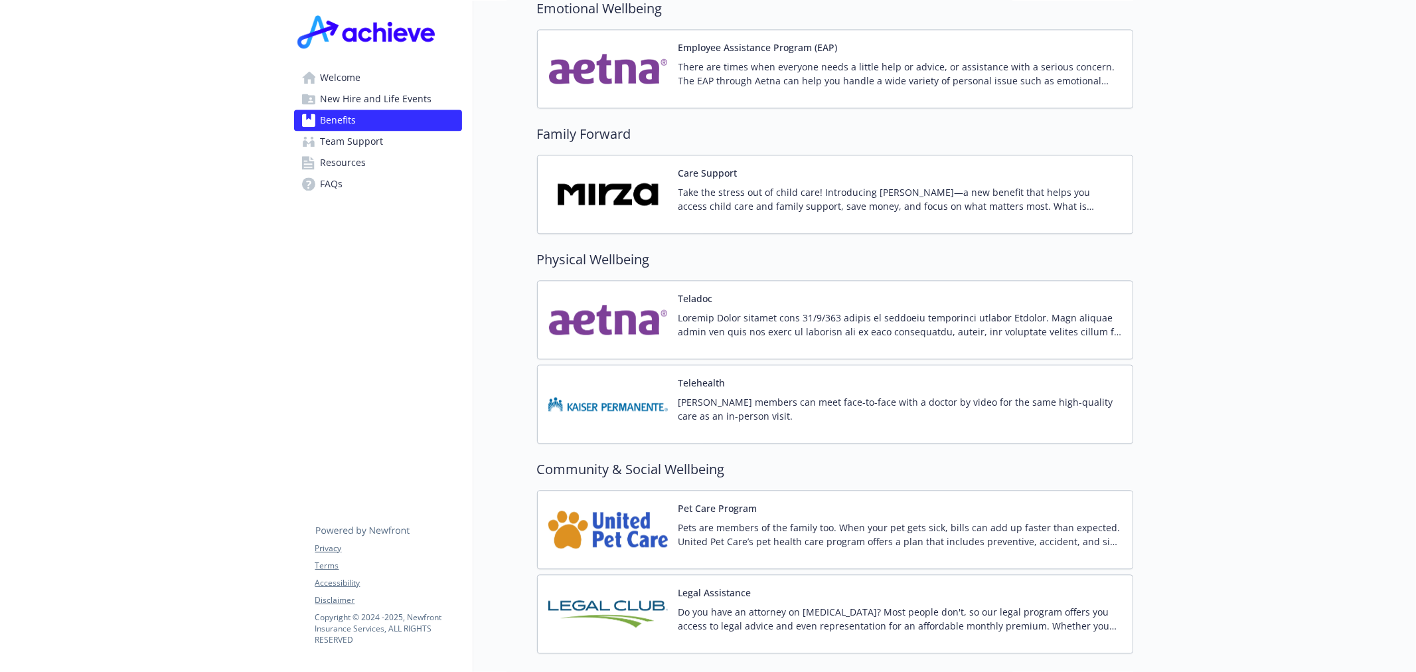
scroll to position [2606, 0]
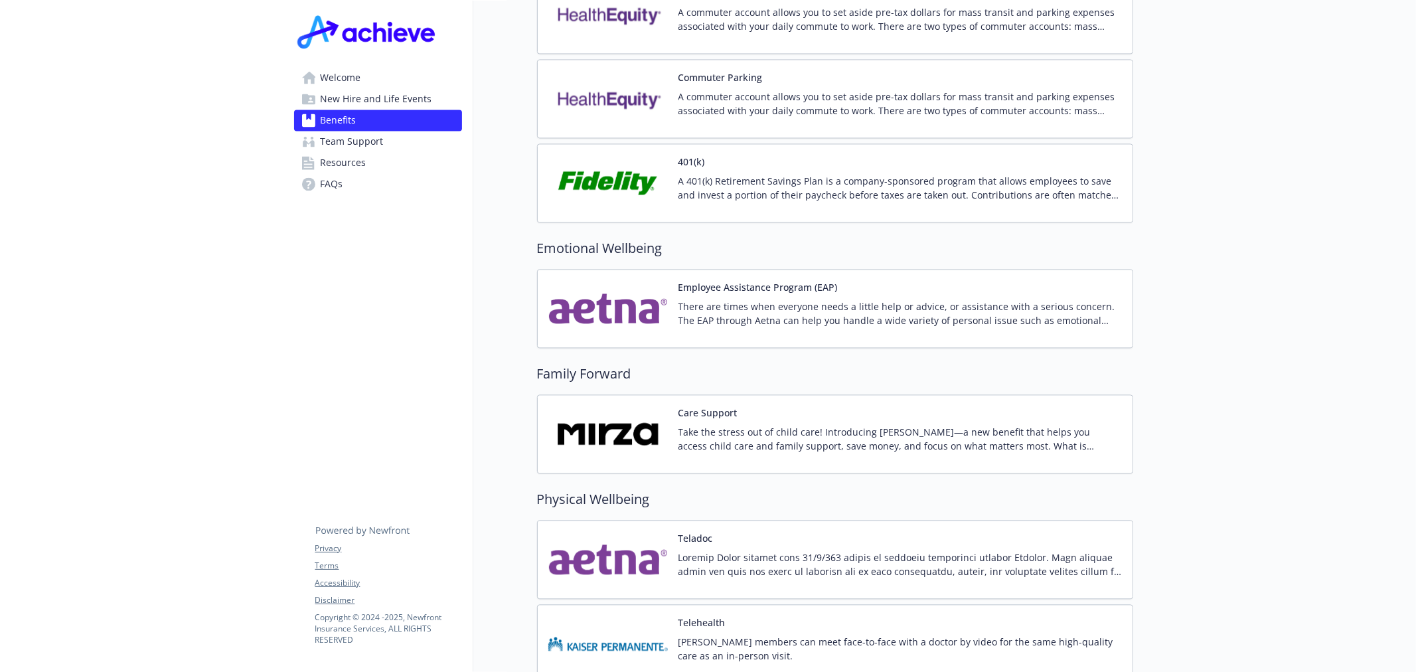
click at [884, 425] on p "Take the stress out of child care! Introducing Mirza—a new benefit that helps y…" at bounding box center [901, 439] width 444 height 28
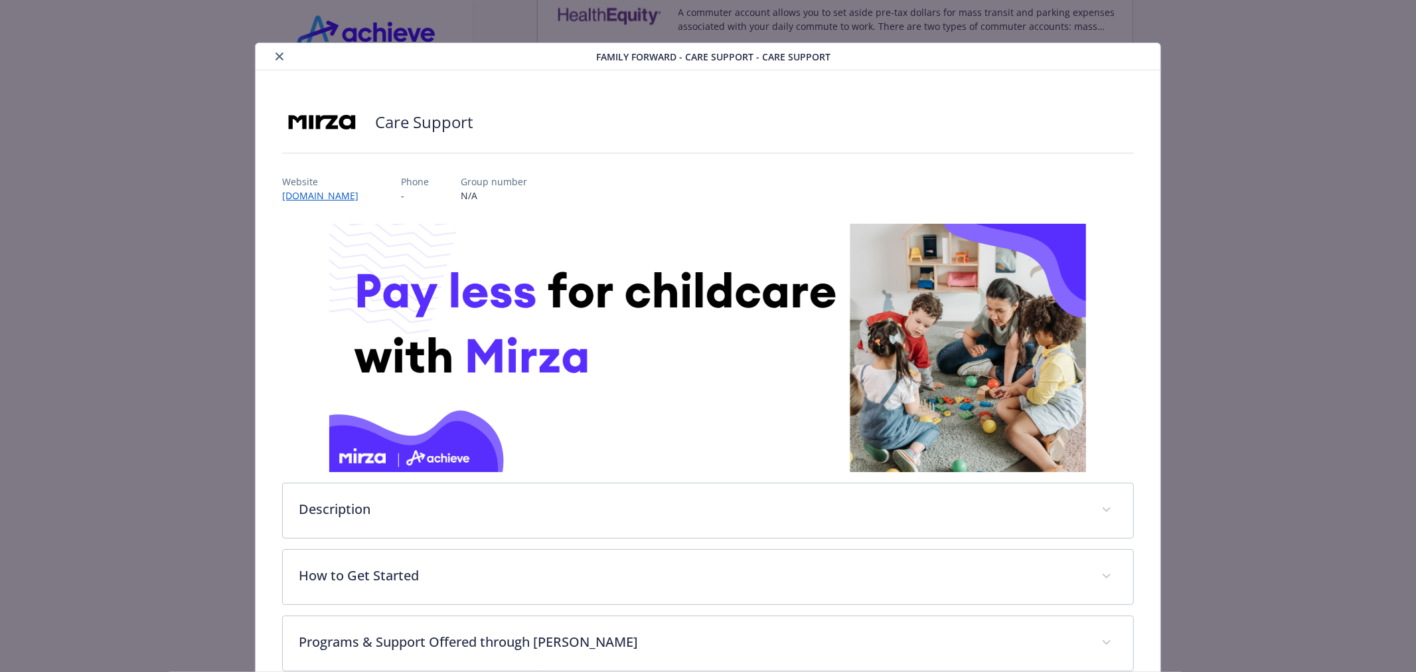
scroll to position [40, 0]
